Goal: Obtain resource: Download file/media

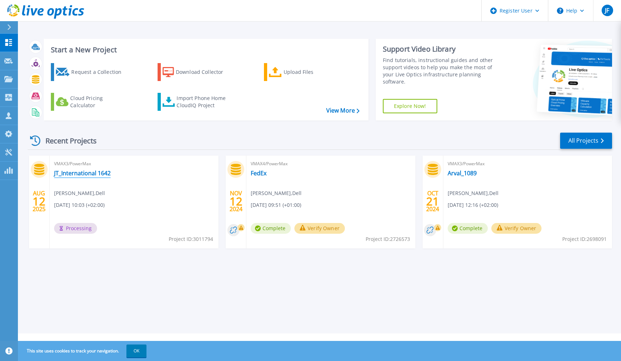
click at [90, 172] on link "JT_International 1642" at bounding box center [82, 172] width 57 height 7
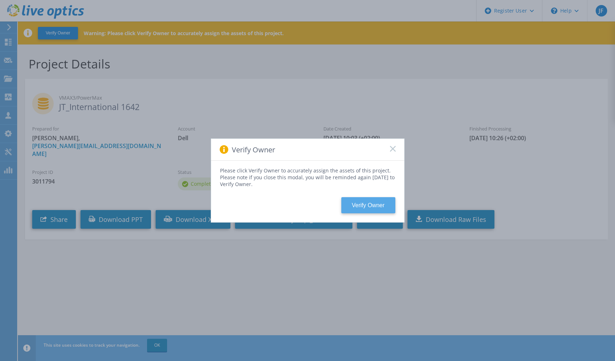
click at [367, 208] on button "Verify Owner" at bounding box center [369, 205] width 54 height 16
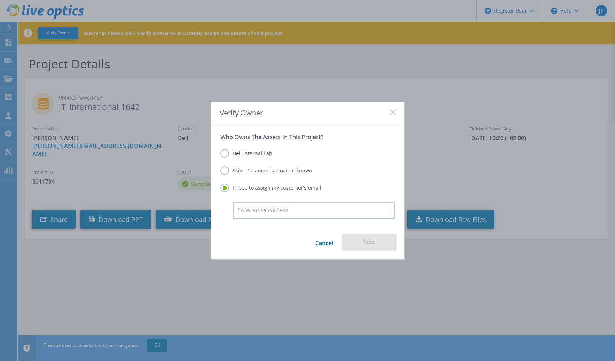
click at [254, 168] on label "Skip - Customer's email unknown" at bounding box center [267, 170] width 92 height 9
click at [0, 0] on input "Skip - Customer's email unknown" at bounding box center [0, 0] width 0 height 0
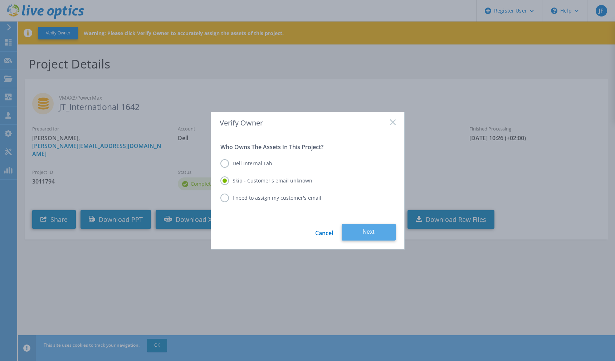
click at [374, 231] on button "Next" at bounding box center [369, 231] width 54 height 17
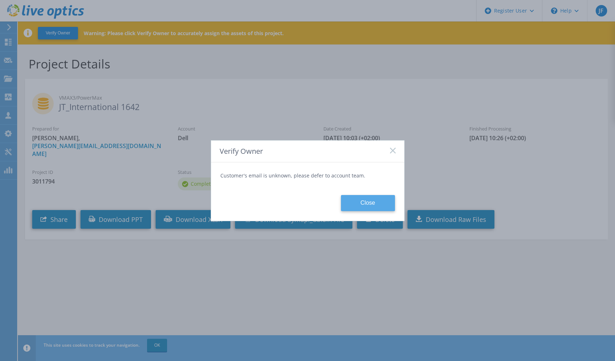
click at [363, 197] on button "Close" at bounding box center [368, 203] width 54 height 16
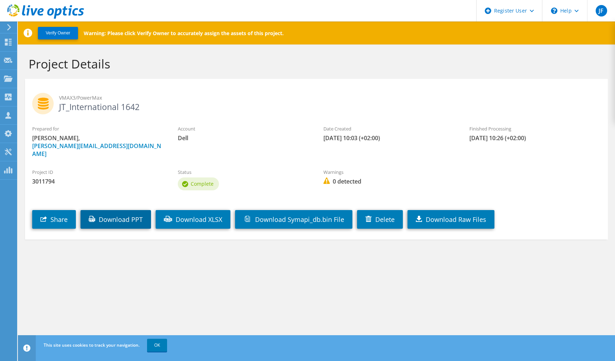
click at [117, 211] on link "Download PPT" at bounding box center [116, 219] width 71 height 19
